Goal: Task Accomplishment & Management: Manage account settings

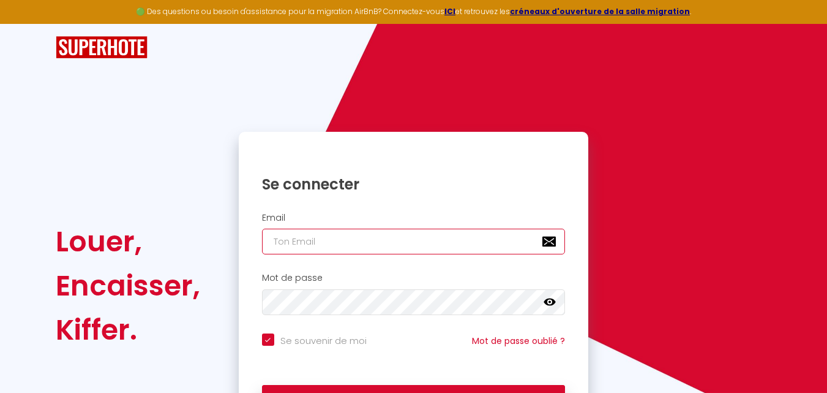
type input "[EMAIL_ADDRESS][DOMAIN_NAME]"
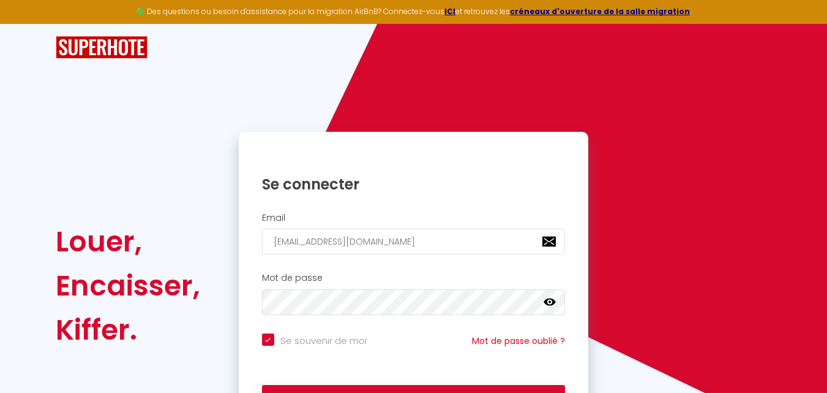
click at [555, 299] on icon at bounding box center [550, 302] width 12 height 12
click at [413, 385] on button "Se connecter" at bounding box center [414, 400] width 304 height 31
checkbox input "true"
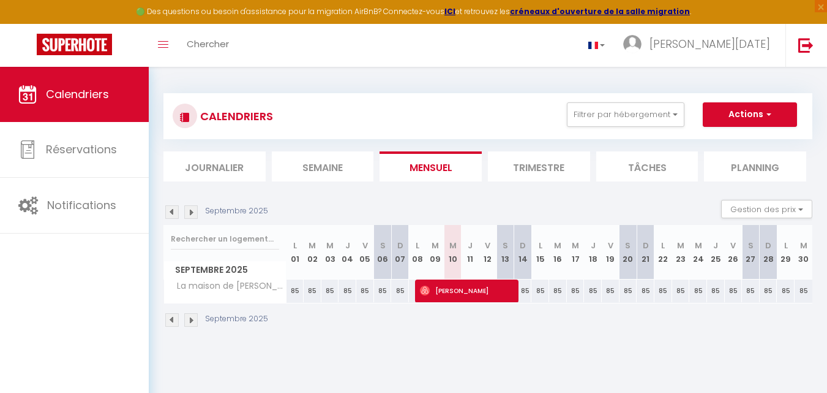
click at [550, 161] on li "Trimestre" at bounding box center [539, 166] width 102 height 30
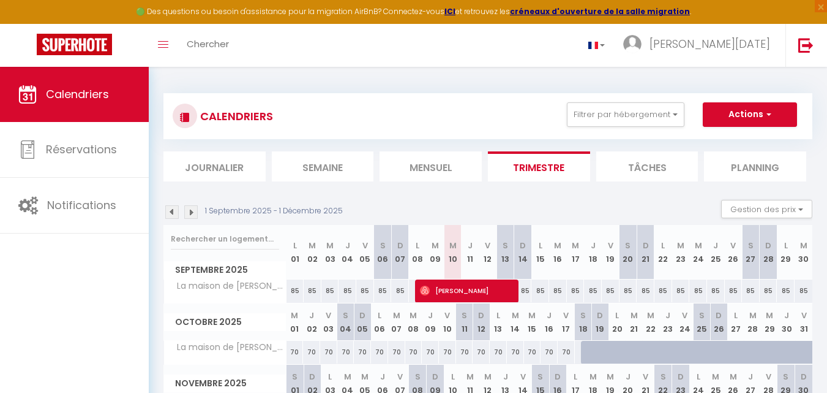
click at [173, 214] on img at bounding box center [171, 211] width 13 height 13
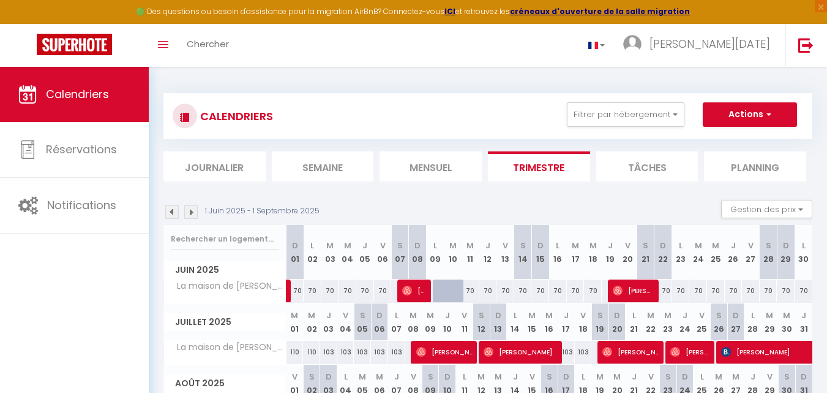
click at [173, 214] on img at bounding box center [171, 211] width 13 height 13
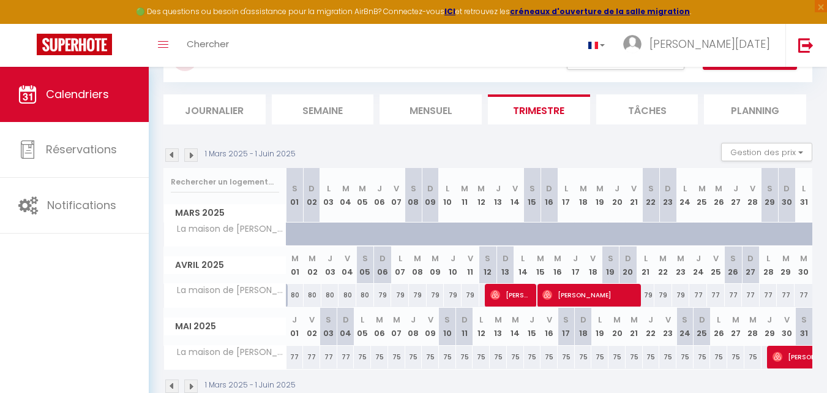
scroll to position [85, 0]
